Goal: Obtain resource: Obtain resource

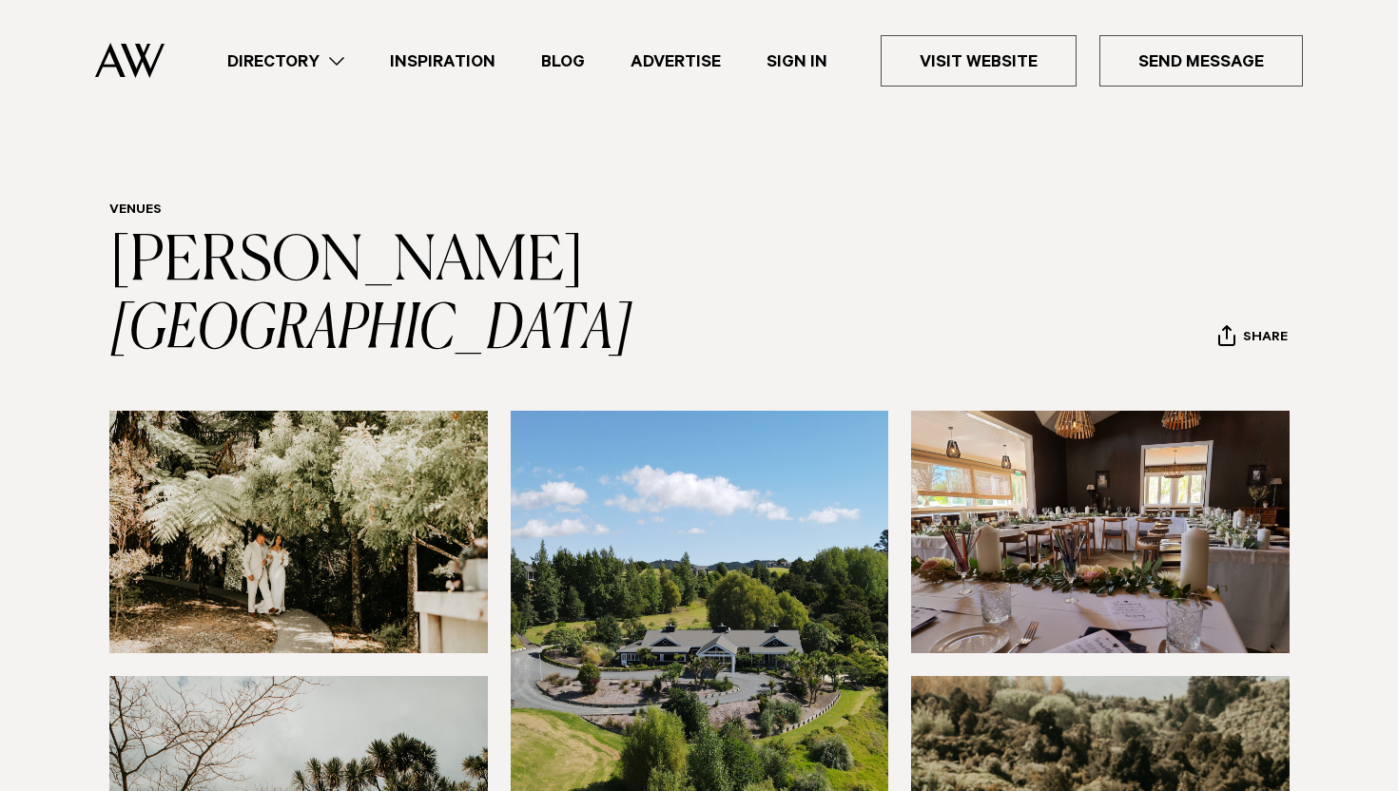
scroll to position [2312, 0]
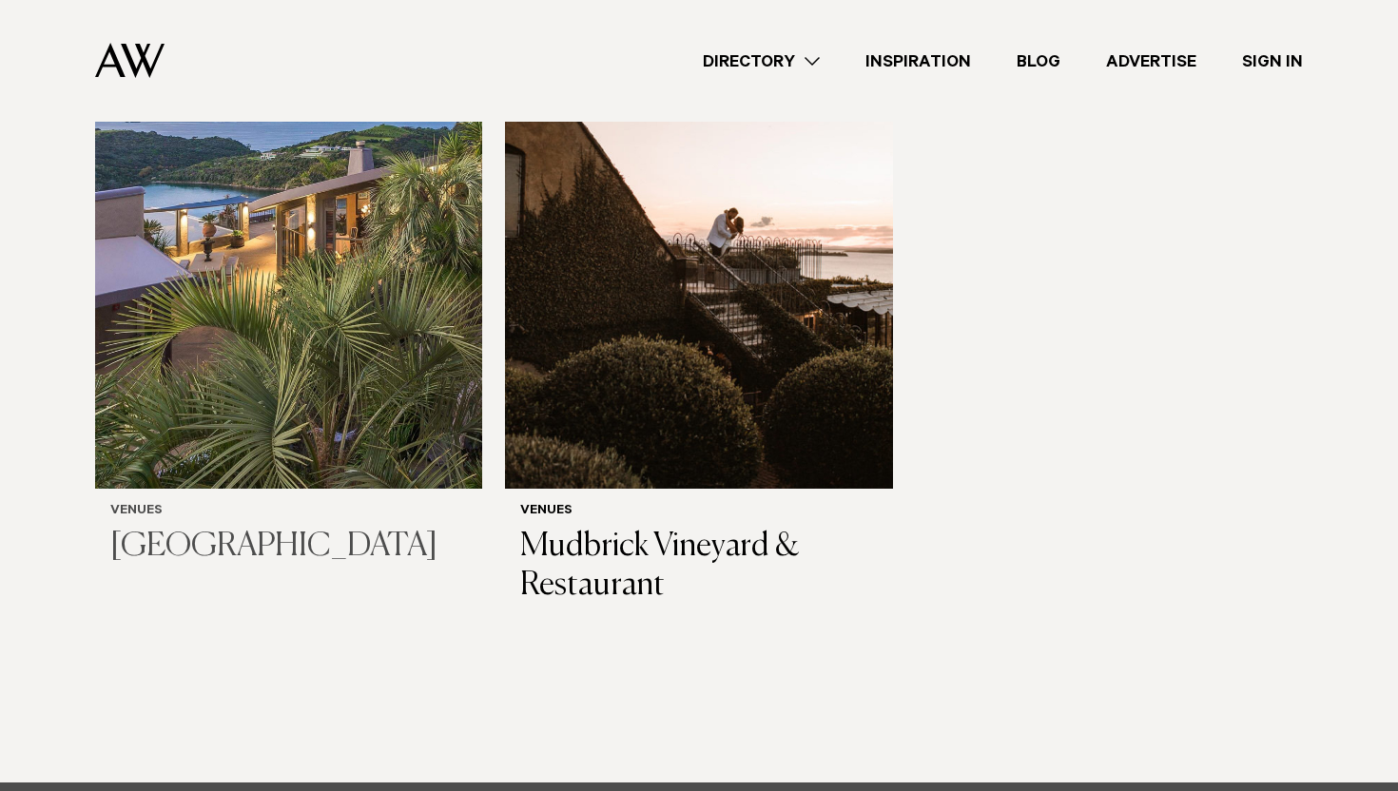
scroll to position [493, 0]
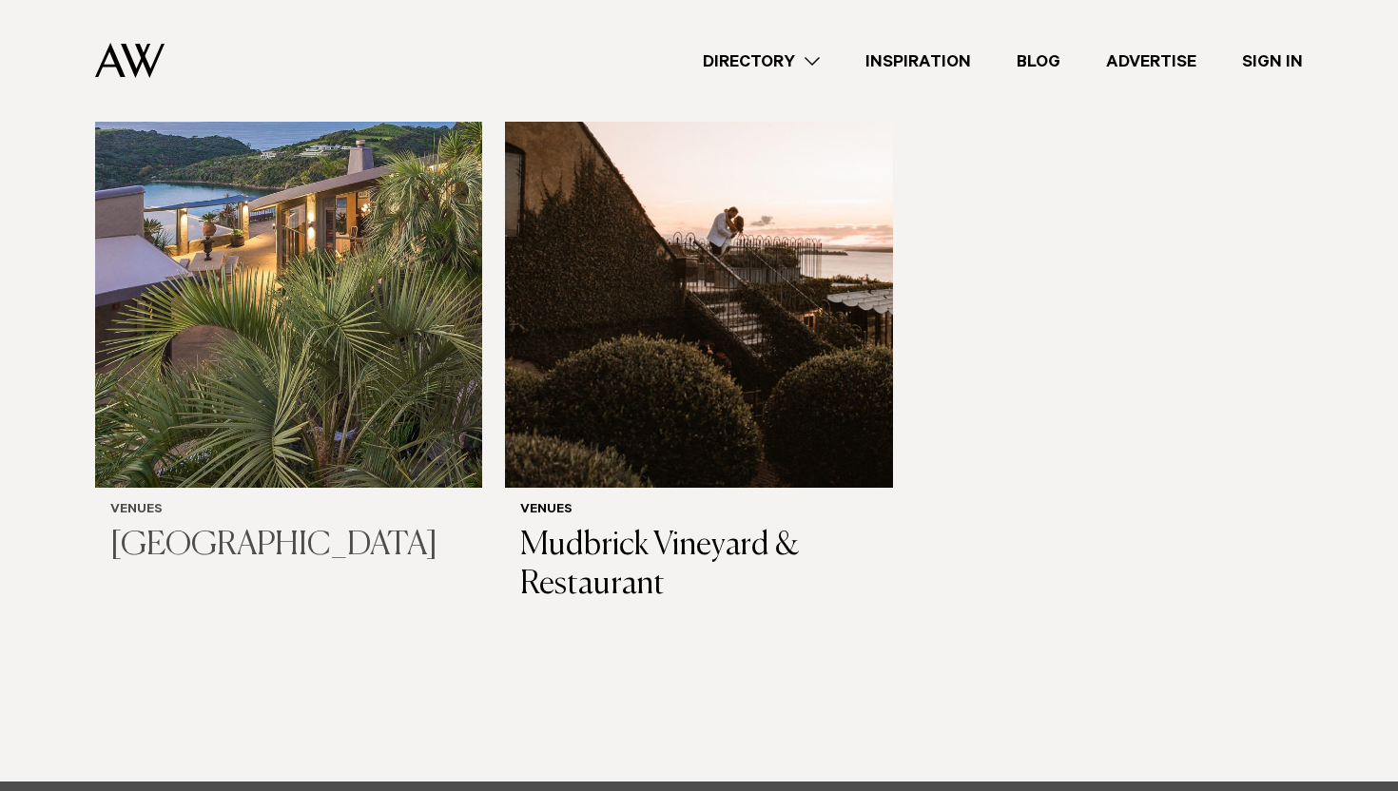
click at [260, 556] on h3 "[GEOGRAPHIC_DATA]" at bounding box center [288, 546] width 357 height 39
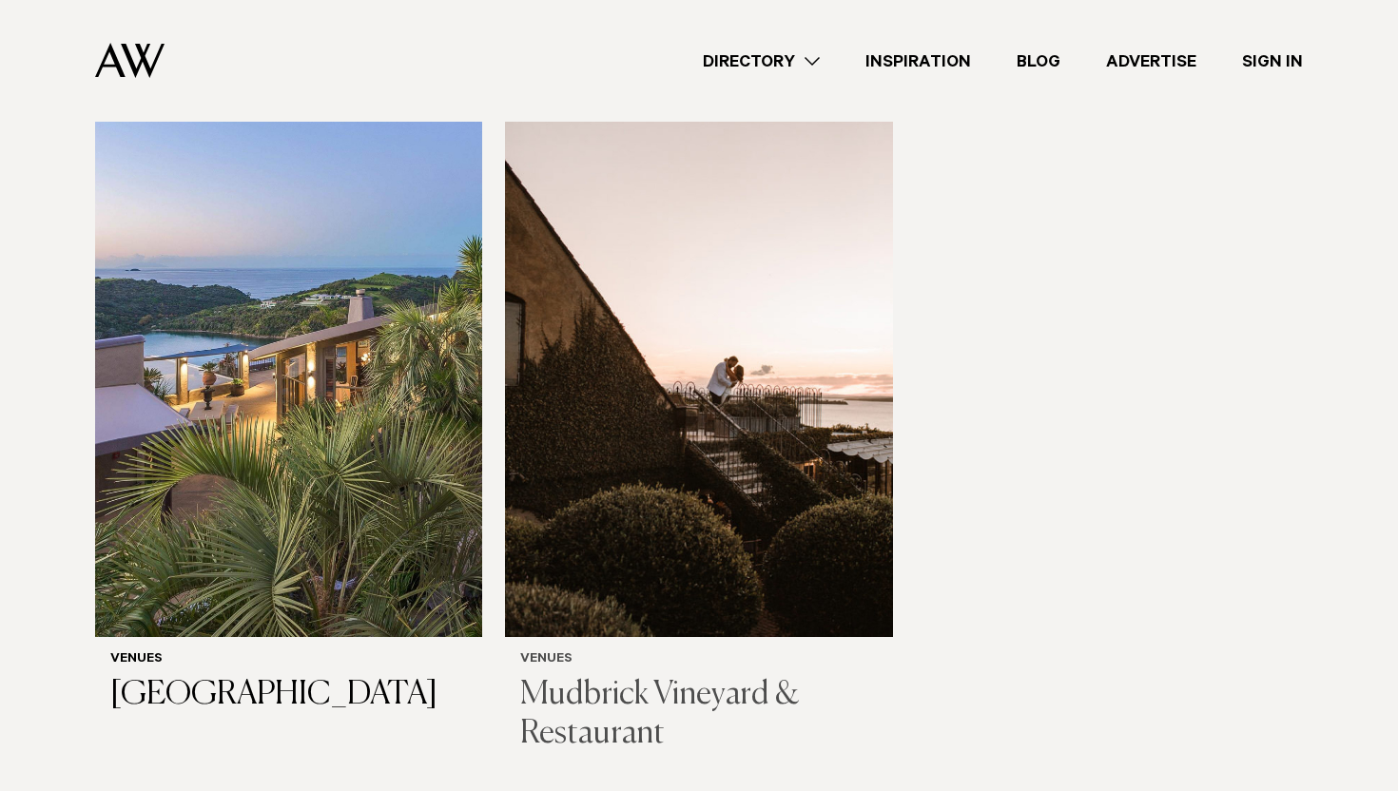
scroll to position [374, 0]
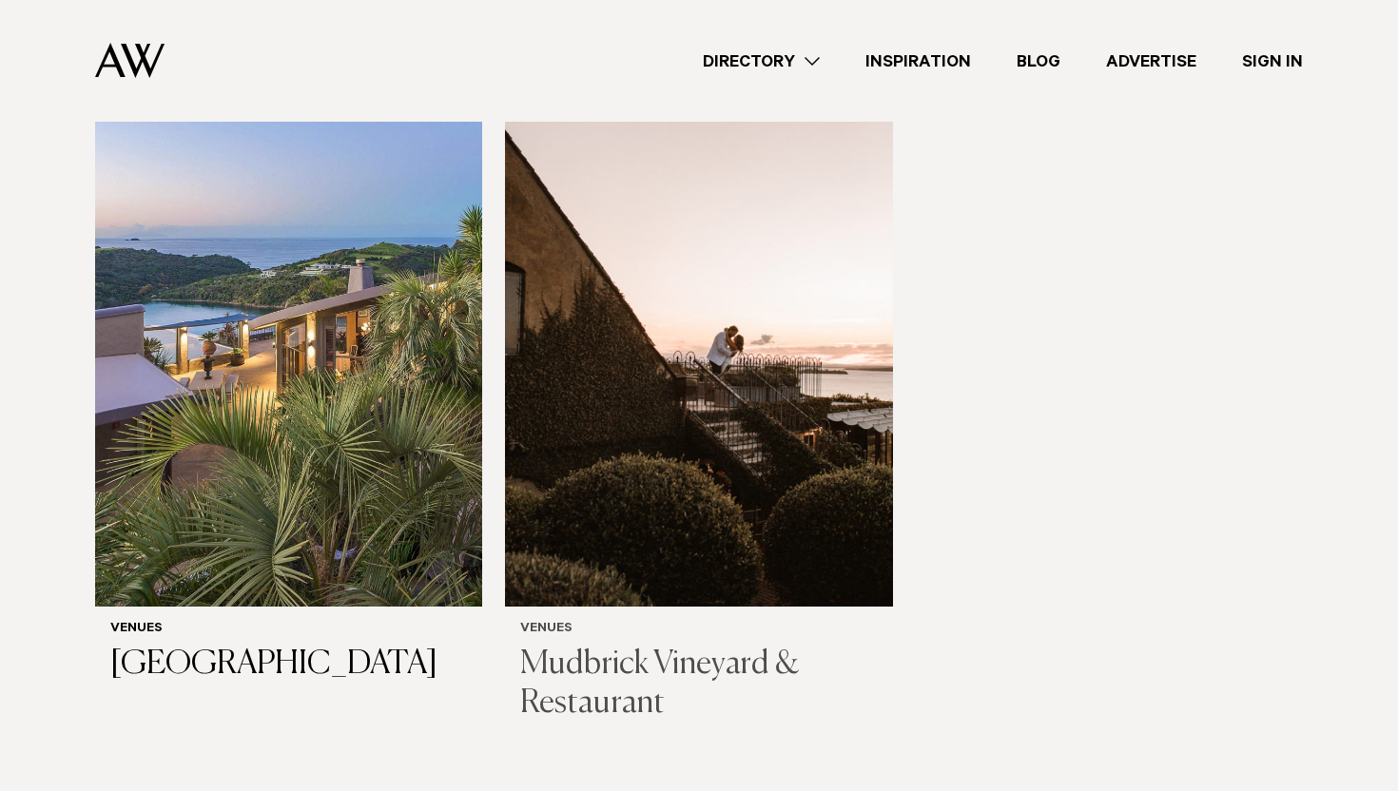
click at [694, 467] on img at bounding box center [698, 347] width 387 height 519
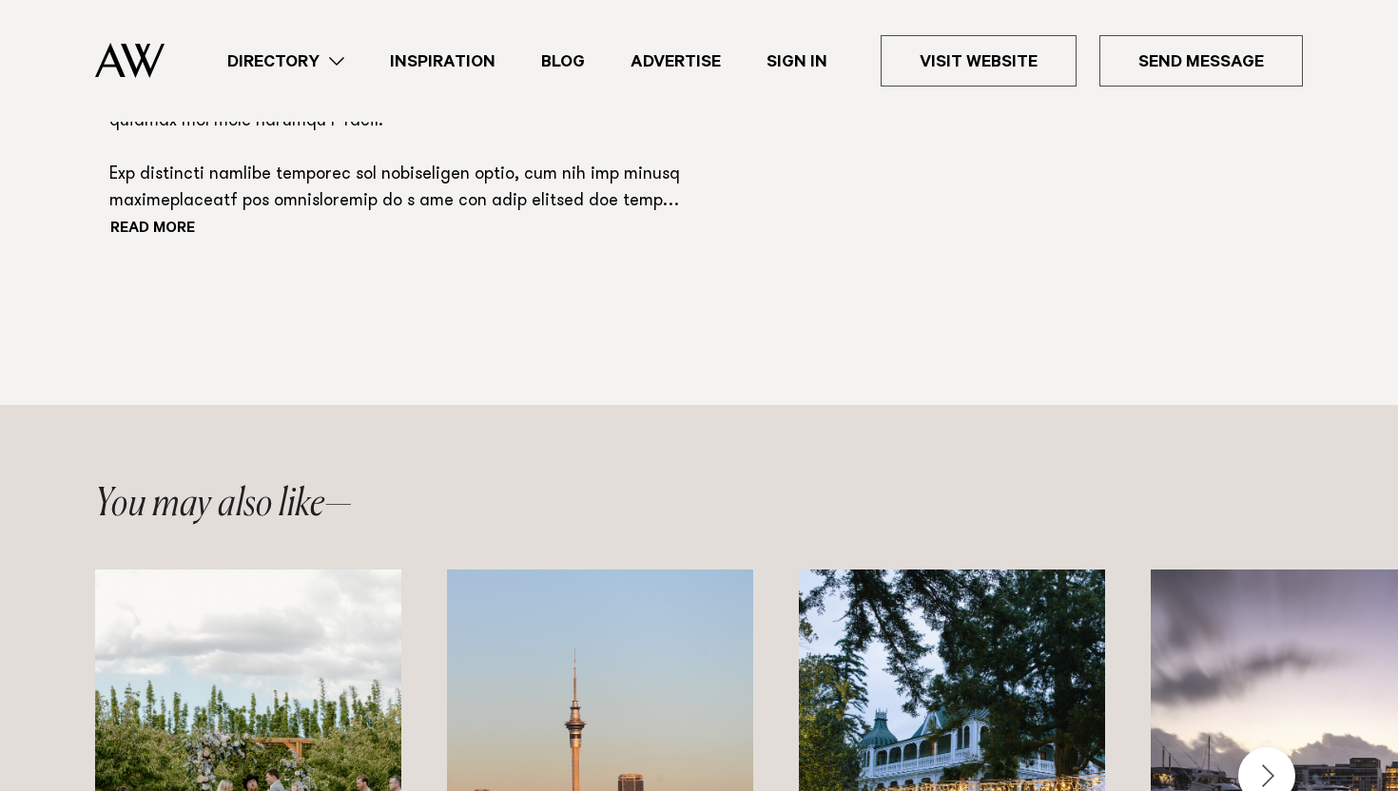
scroll to position [1546, 0]
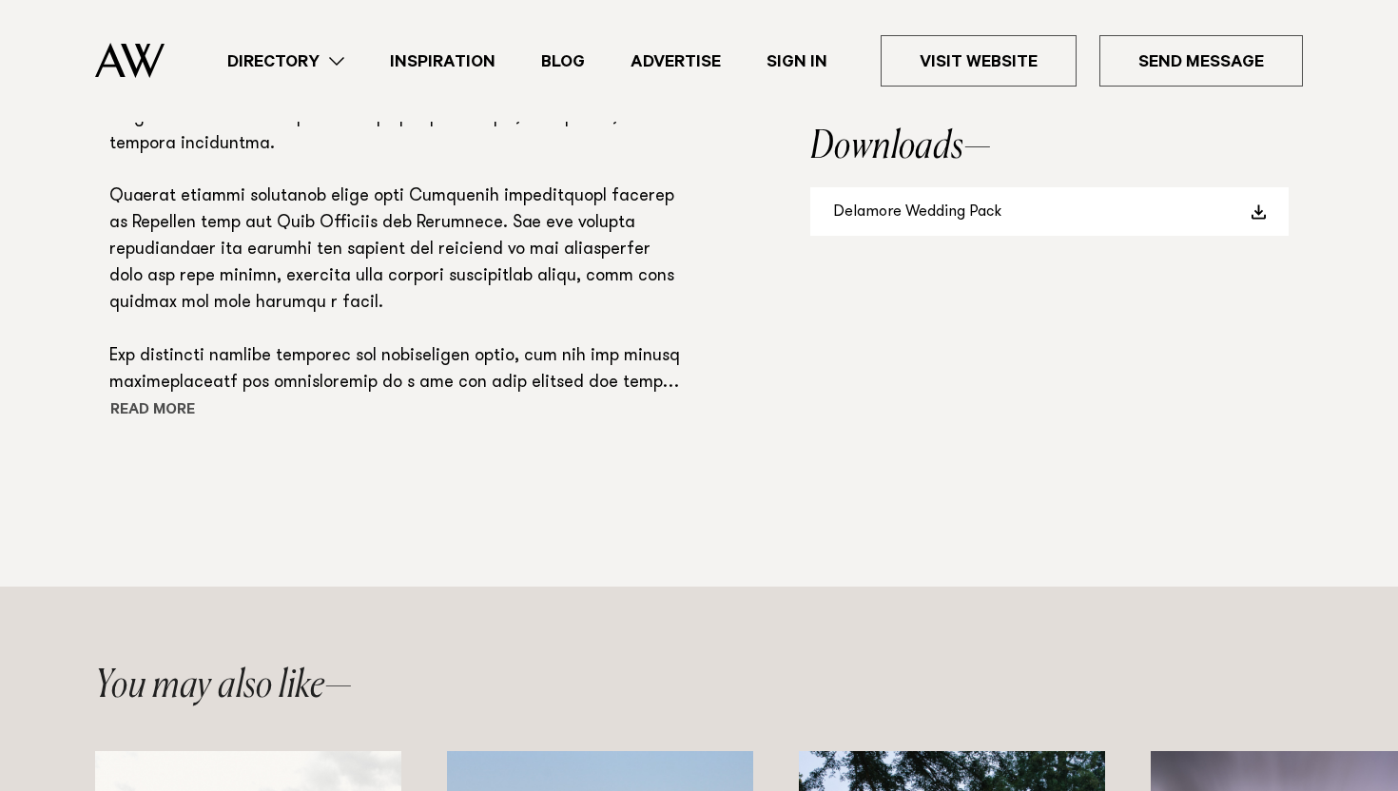
click at [145, 406] on button "Read more" at bounding box center [194, 412] width 171 height 29
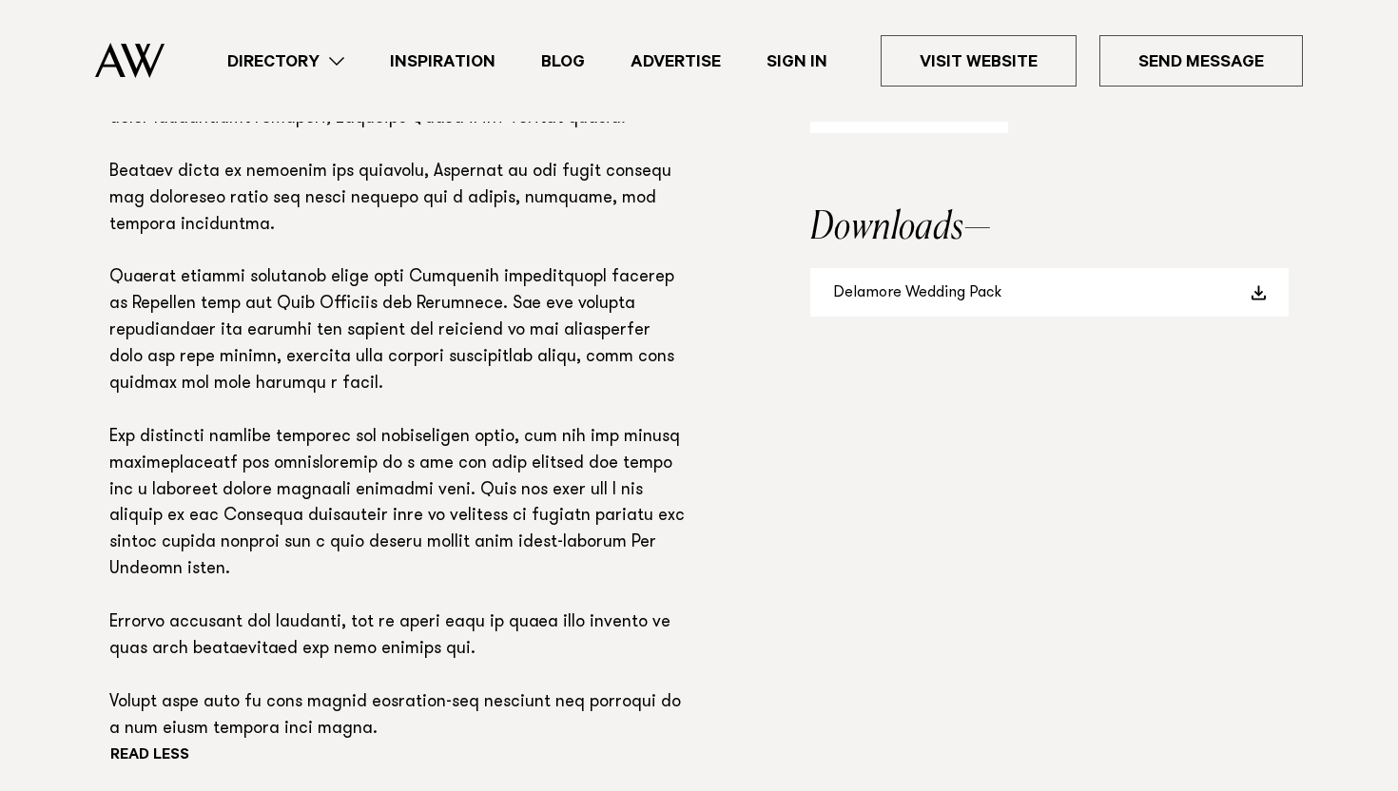
scroll to position [1288, 0]
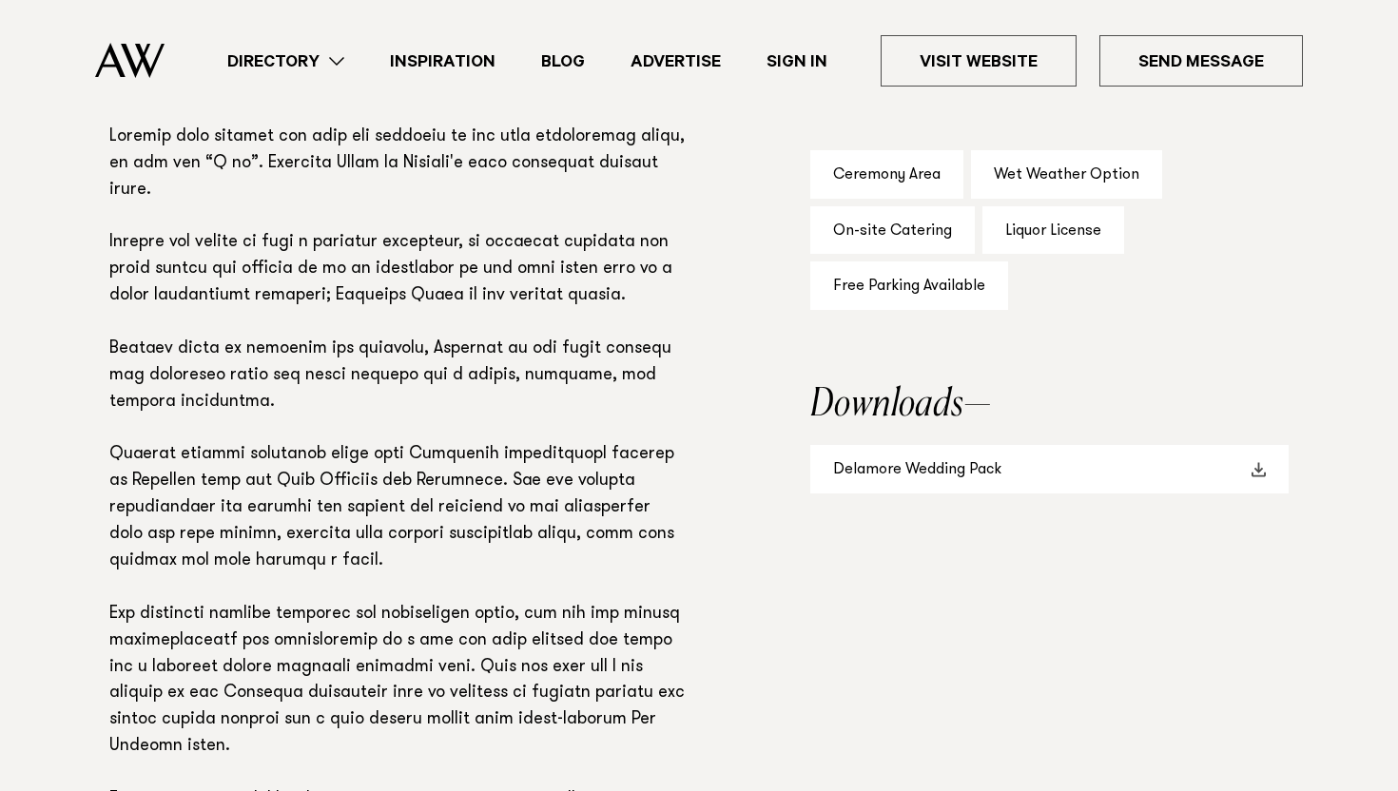
click at [991, 459] on link "Delamore Wedding Pack" at bounding box center [1049, 469] width 478 height 49
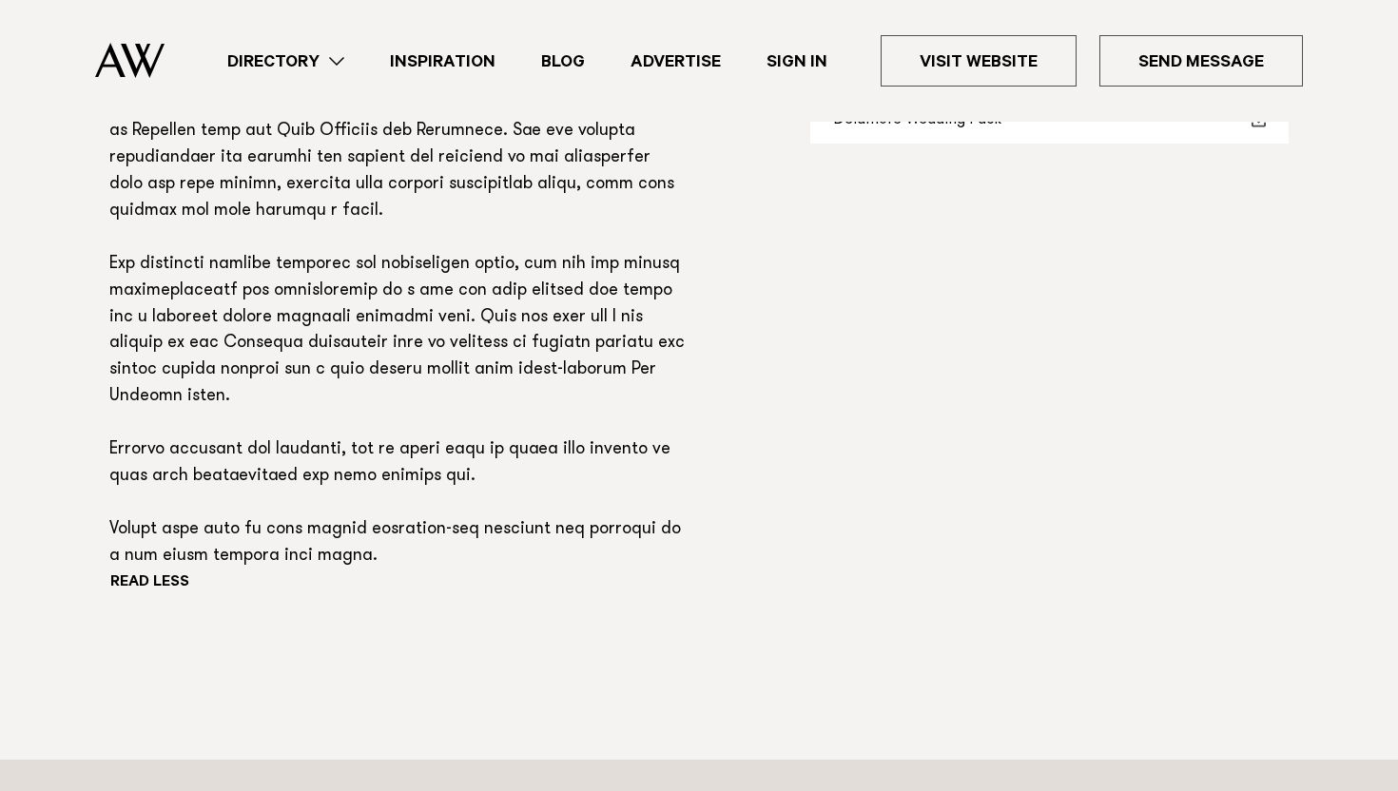
scroll to position [1646, 0]
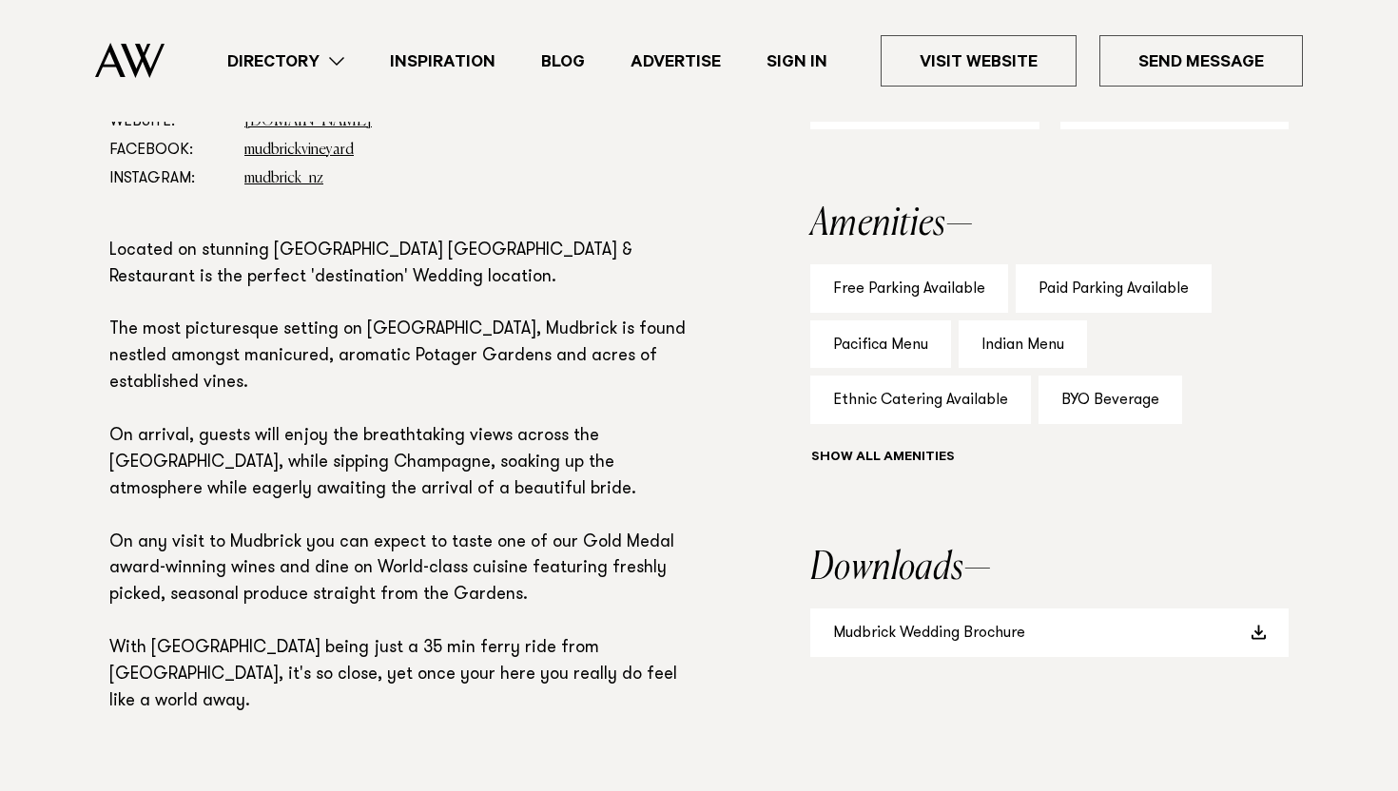
scroll to position [1285, 0]
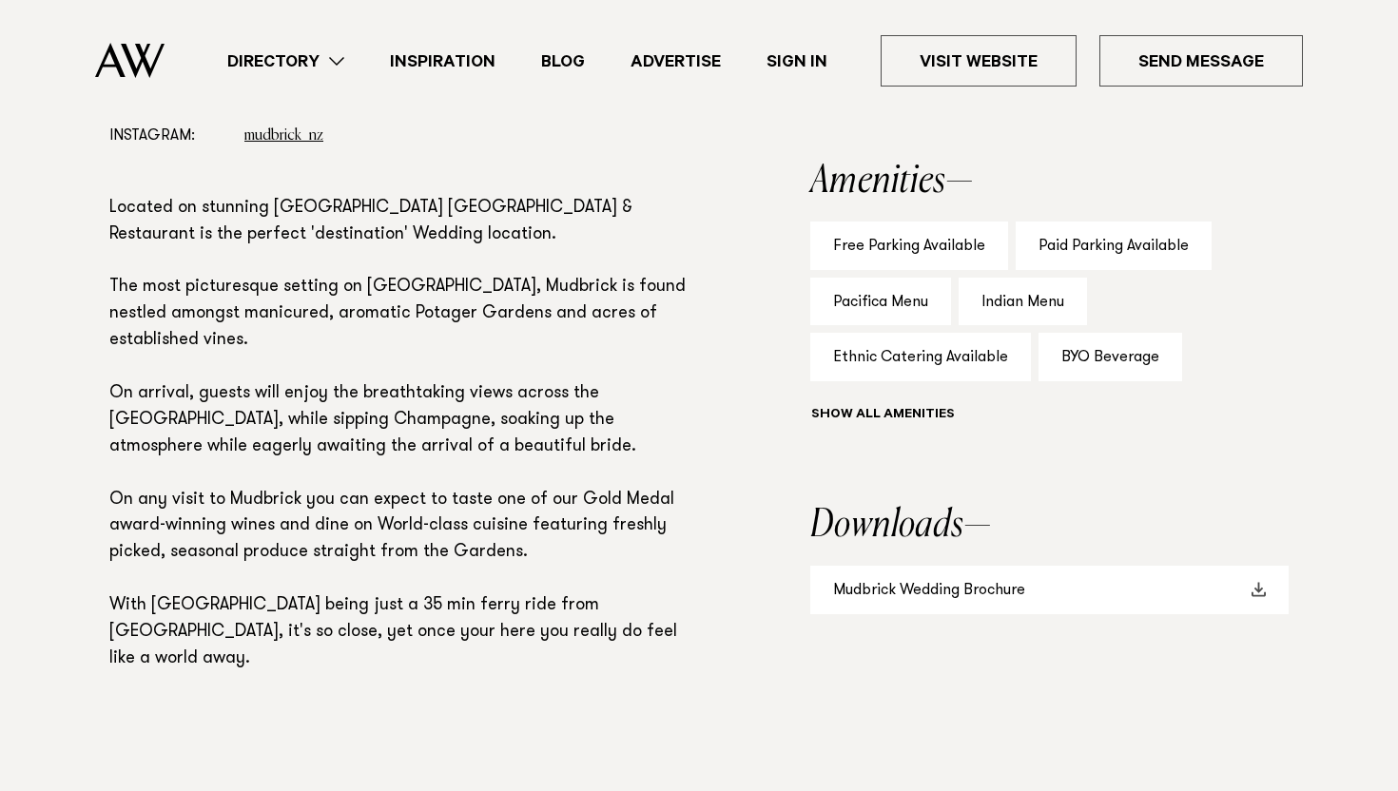
click at [1198, 610] on link "Mudbrick Wedding Brochure" at bounding box center [1049, 590] width 478 height 49
